Goal: Navigation & Orientation: Go to known website

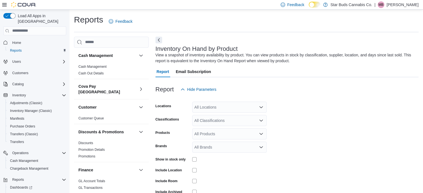
scroll to position [19, 0]
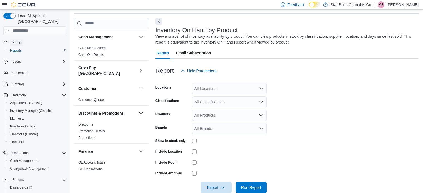
click at [17, 41] on span "Home" at bounding box center [16, 43] width 9 height 4
